Goal: Information Seeking & Learning: Check status

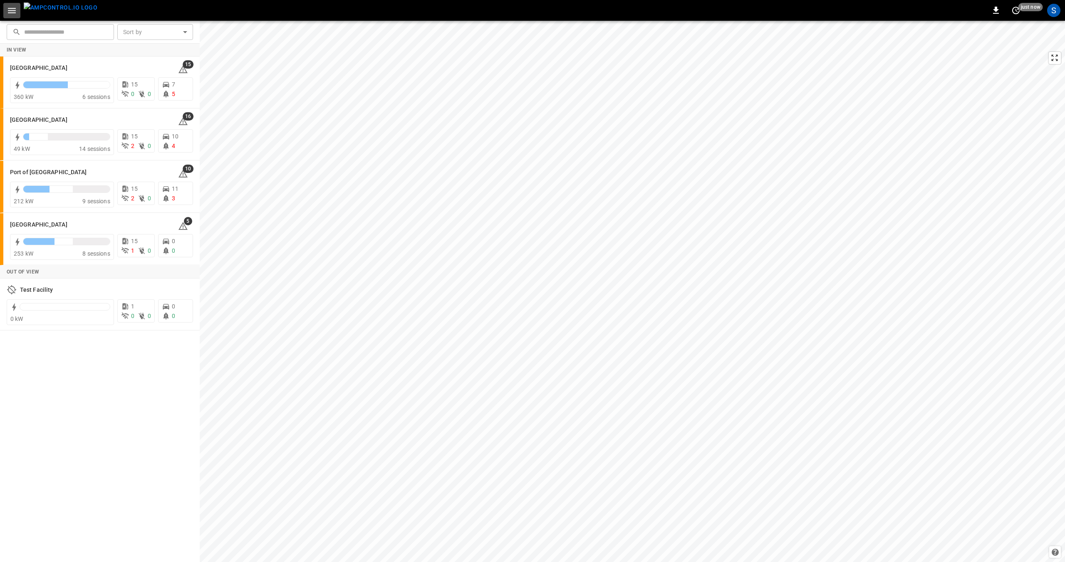
click at [10, 9] on icon "button" at bounding box center [12, 10] width 10 height 10
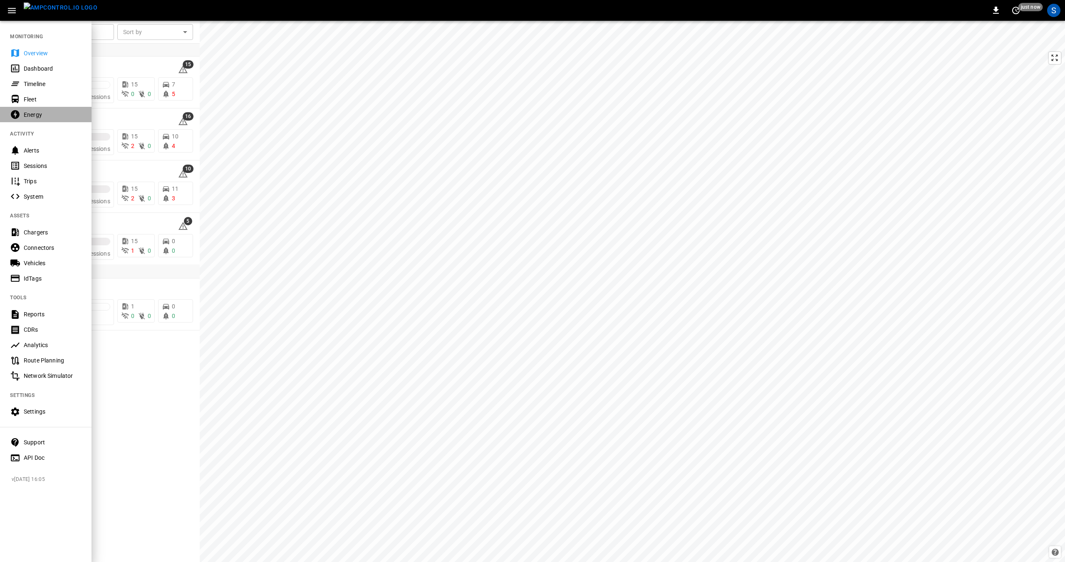
click at [28, 118] on div "Energy" at bounding box center [53, 115] width 58 height 8
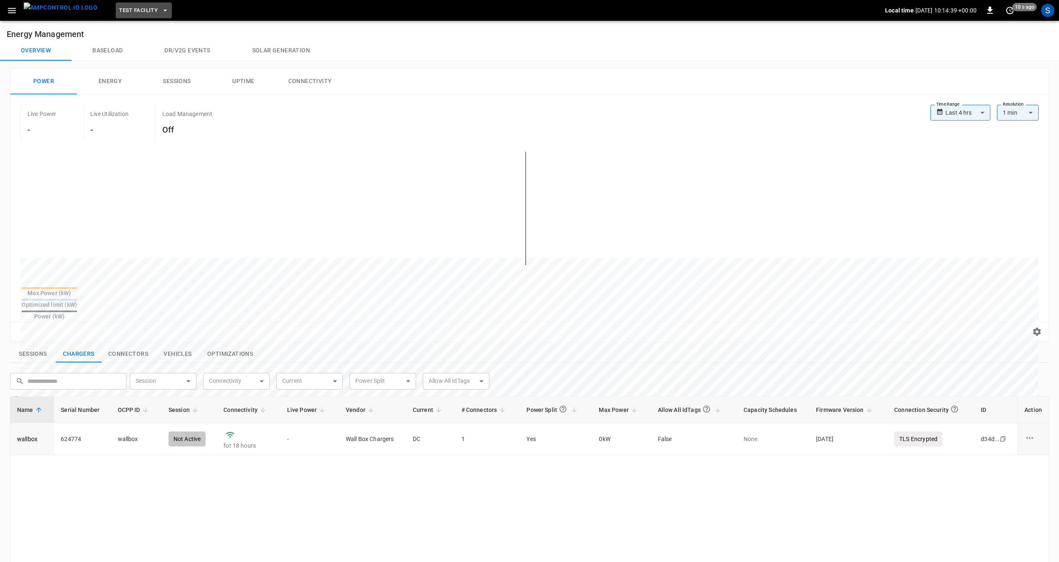
click at [161, 14] on icon "button" at bounding box center [165, 10] width 8 height 8
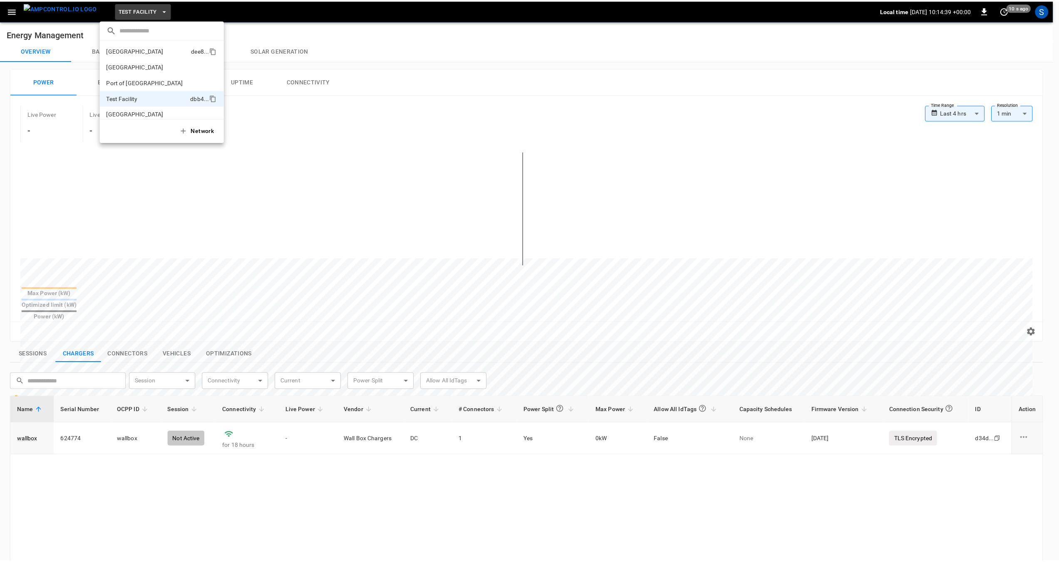
scroll to position [7, 0]
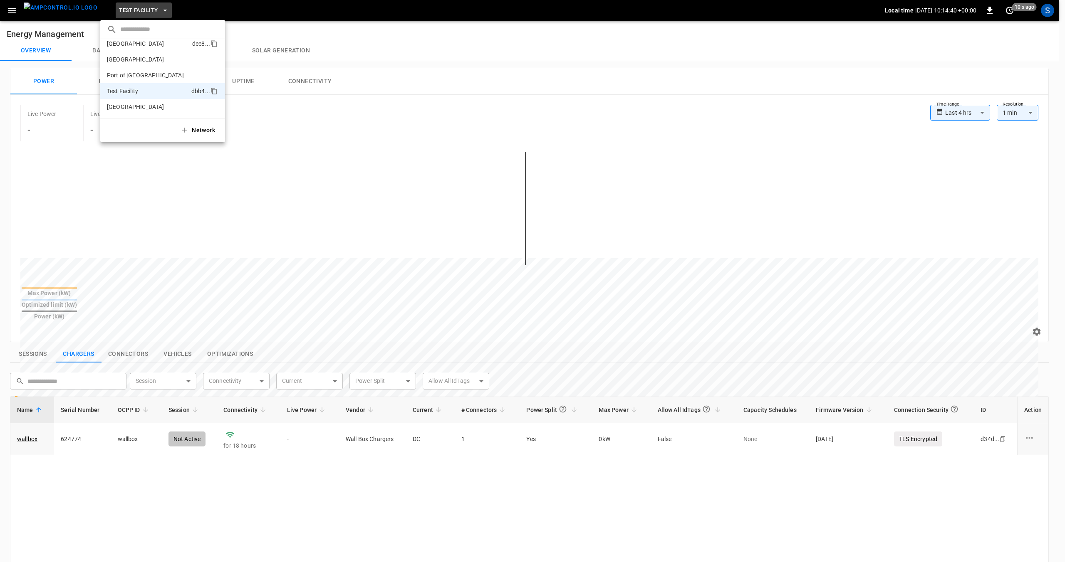
click at [144, 47] on p "[GEOGRAPHIC_DATA]" at bounding box center [135, 44] width 57 height 8
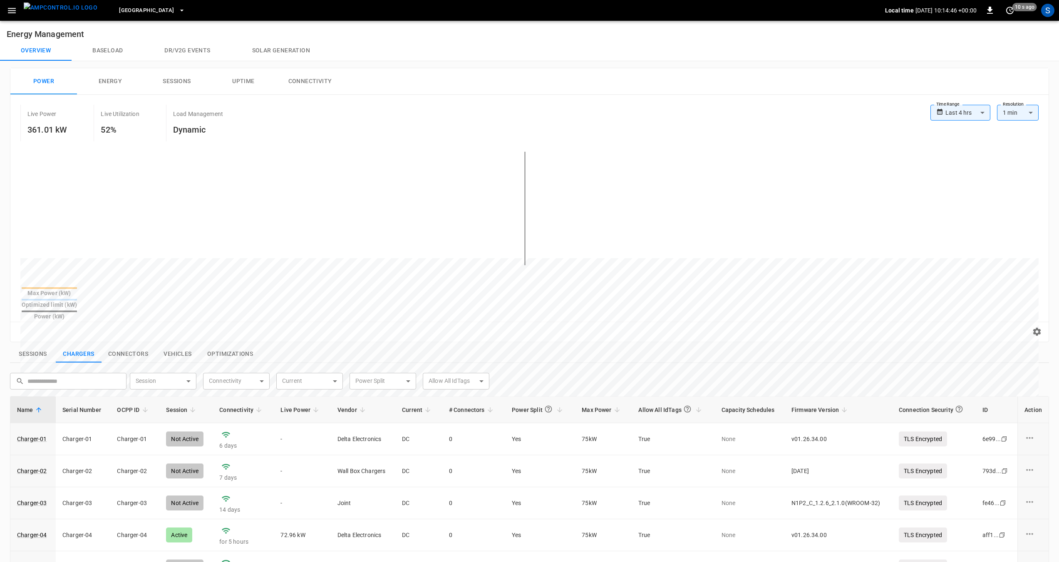
click at [200, 131] on h6 "Dynamic" at bounding box center [198, 129] width 50 height 13
click at [77, 312] on div "Power (kW)" at bounding box center [49, 316] width 55 height 8
click at [973, 114] on body "**********" at bounding box center [532, 410] width 1065 height 820
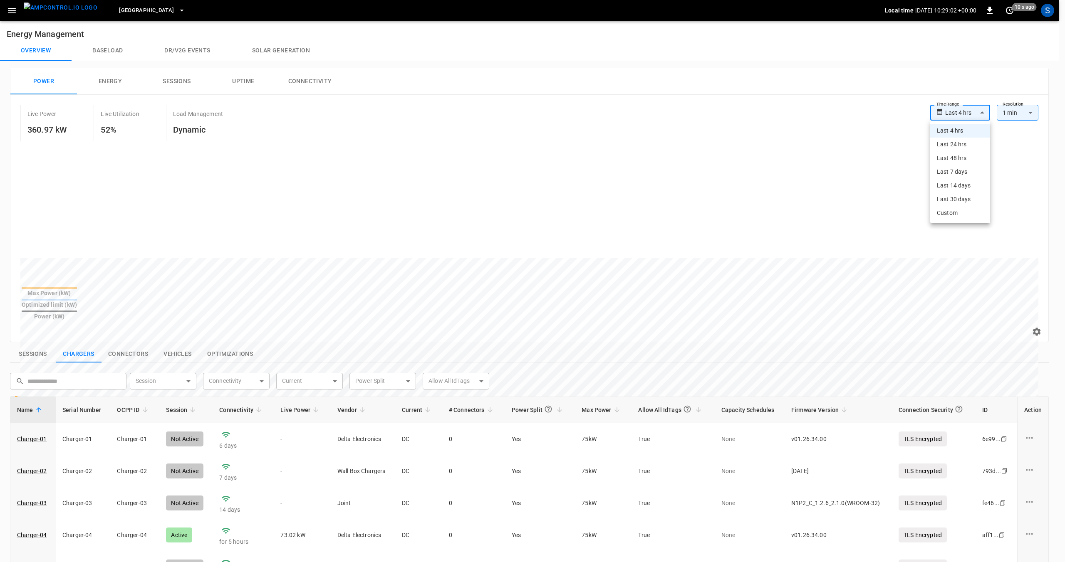
click at [958, 160] on li "Last 48 hrs" at bounding box center [960, 158] width 60 height 14
click at [983, 115] on body "**********" at bounding box center [529, 410] width 1059 height 820
click at [961, 127] on li "Last 4 hrs" at bounding box center [958, 131] width 63 height 14
type input "**********"
click at [248, 82] on button "Uptime" at bounding box center [243, 81] width 67 height 27
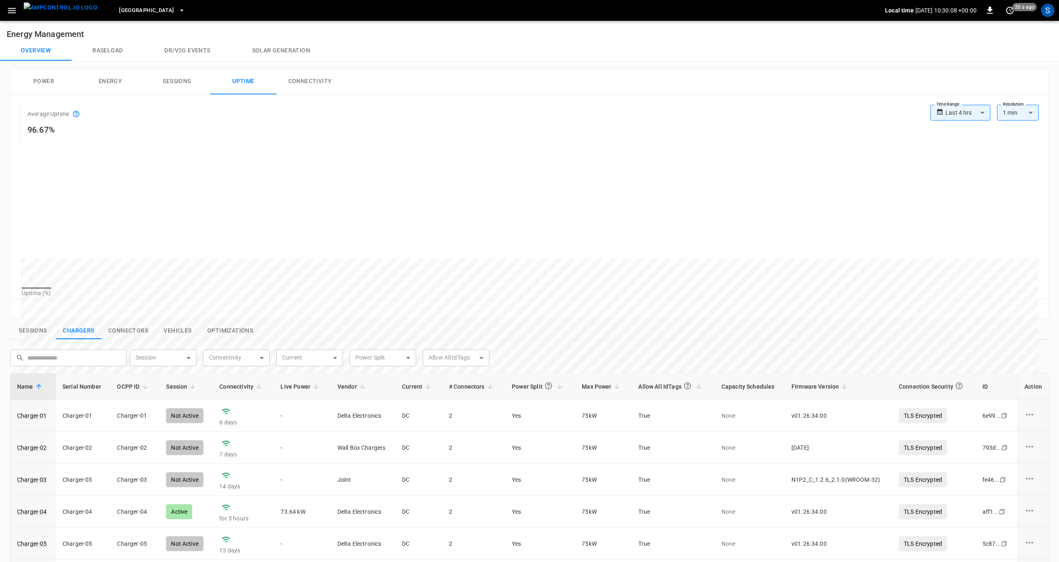
click at [306, 81] on button "Connectivity" at bounding box center [310, 81] width 67 height 27
click at [244, 83] on button "Uptime" at bounding box center [243, 81] width 67 height 27
click at [304, 82] on button "Connectivity" at bounding box center [310, 81] width 67 height 27
click at [167, 79] on button "Sessions" at bounding box center [177, 81] width 67 height 27
click at [243, 83] on button "Uptime" at bounding box center [243, 81] width 67 height 27
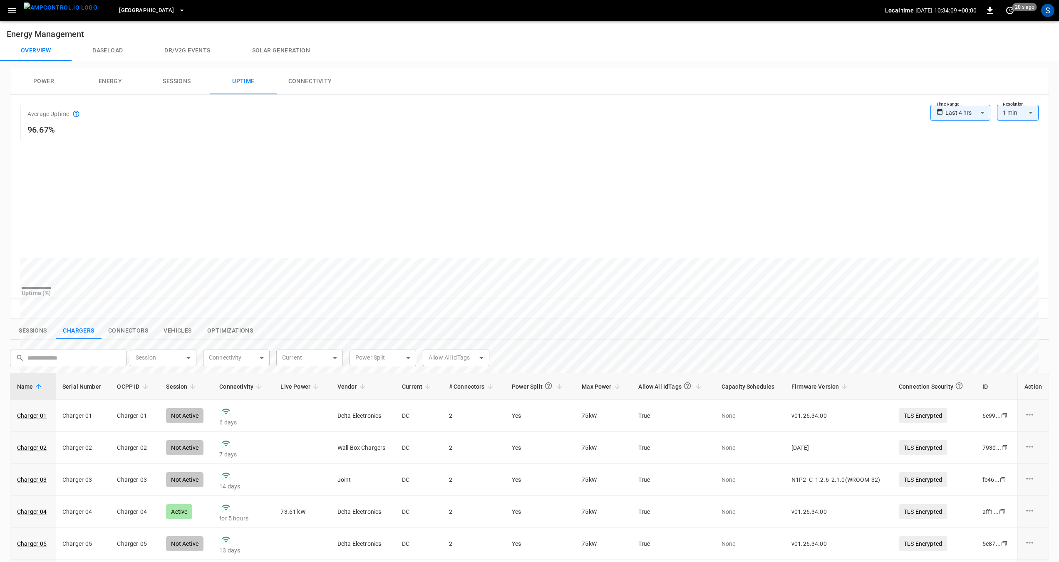
click at [318, 79] on button "Connectivity" at bounding box center [310, 81] width 67 height 27
click at [9, 11] on icon "button" at bounding box center [12, 10] width 10 height 10
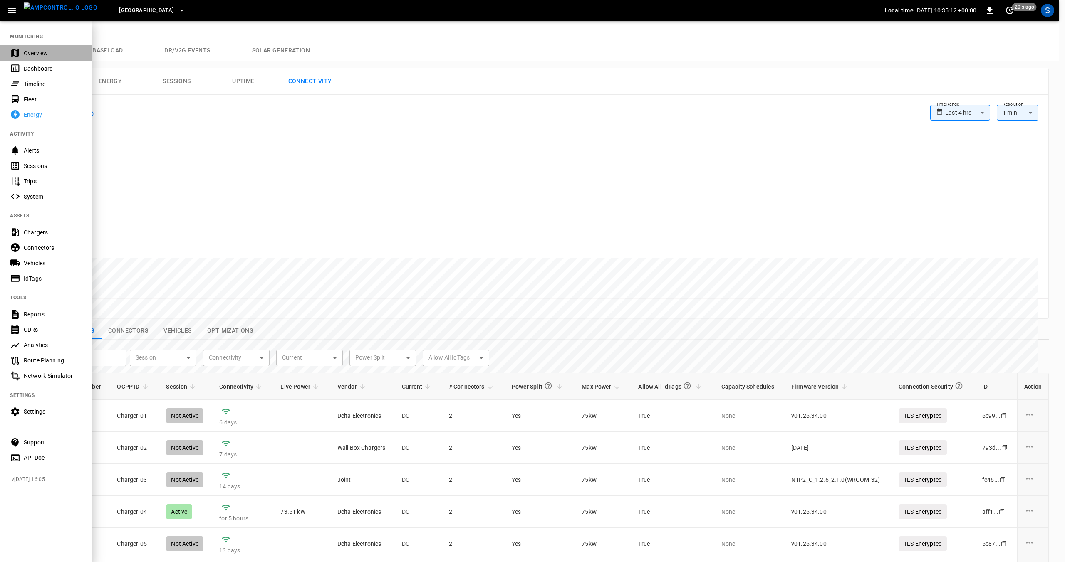
click at [20, 53] on icon at bounding box center [15, 53] width 10 height 10
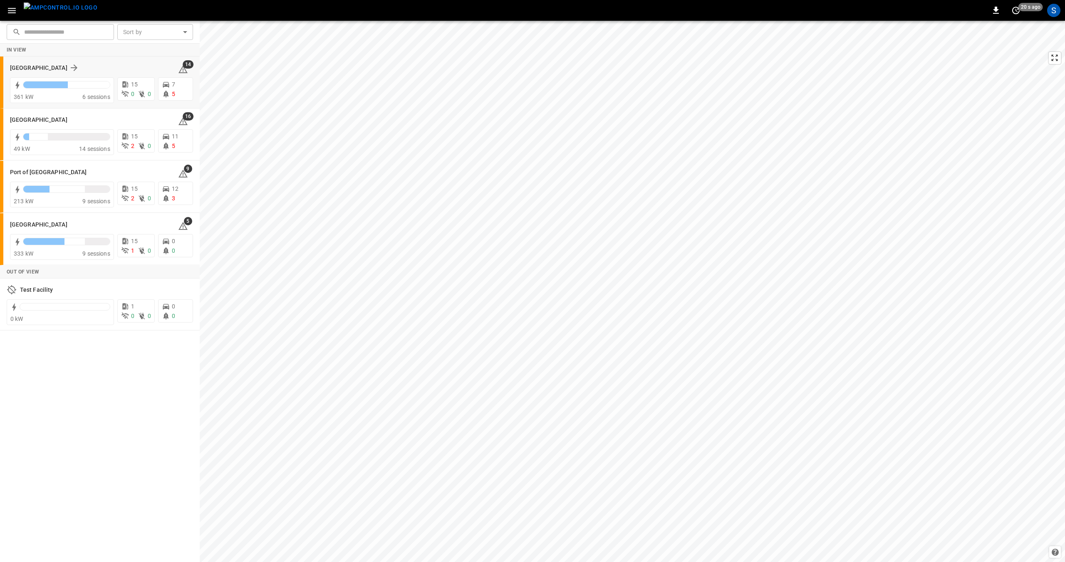
click at [109, 66] on div "[GEOGRAPHIC_DATA]" at bounding box center [89, 68] width 158 height 10
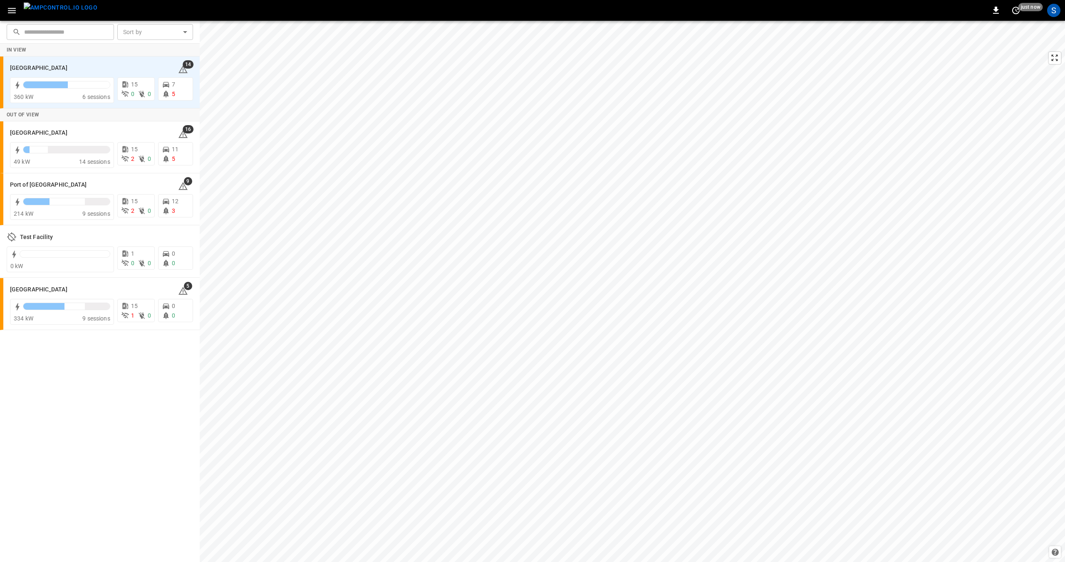
click at [10, 9] on icon "button" at bounding box center [12, 10] width 10 height 10
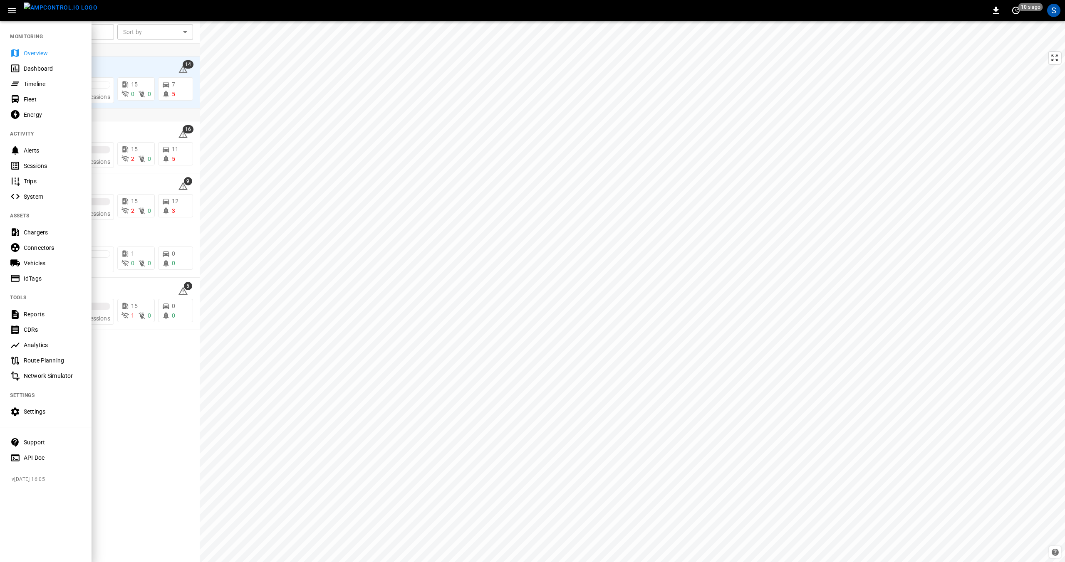
click at [32, 69] on div "Dashboard" at bounding box center [53, 68] width 58 height 8
